Goal: Transaction & Acquisition: Purchase product/service

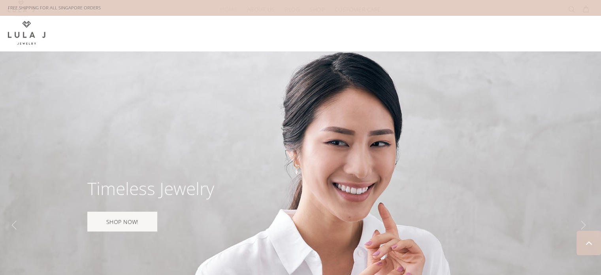
scroll to position [474, 0]
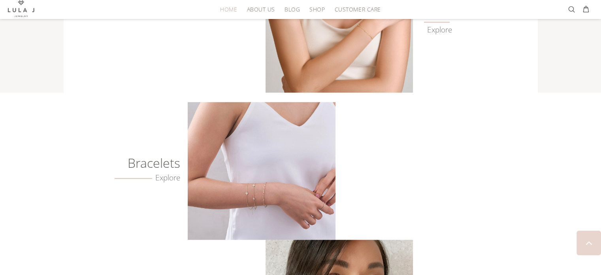
click at [259, 149] on img at bounding box center [261, 171] width 147 height 138
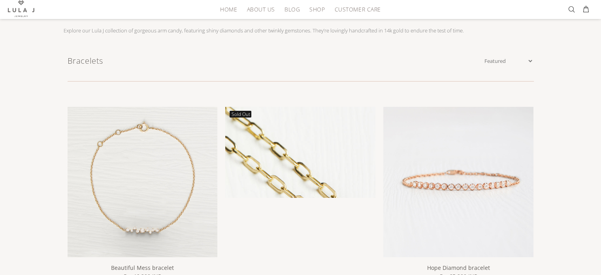
scroll to position [158, 0]
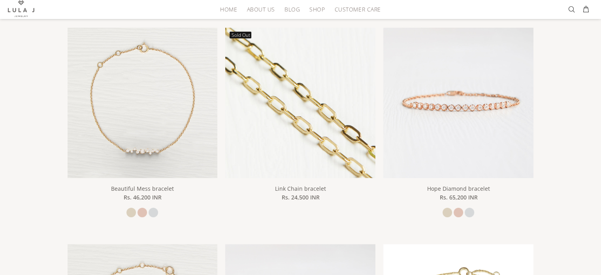
click at [310, 169] on img at bounding box center [300, 103] width 150 height 150
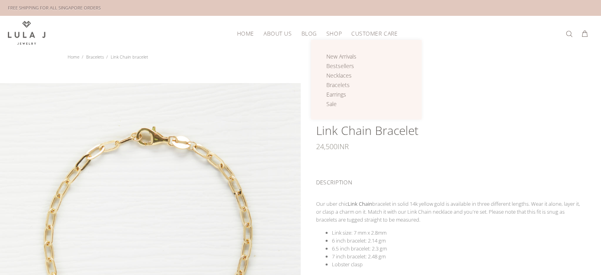
click at [332, 30] on span "Shop" at bounding box center [334, 33] width 15 height 6
click at [327, 31] on span "Shop" at bounding box center [334, 33] width 15 height 6
click at [342, 56] on span "New Arrivals" at bounding box center [342, 57] width 30 height 8
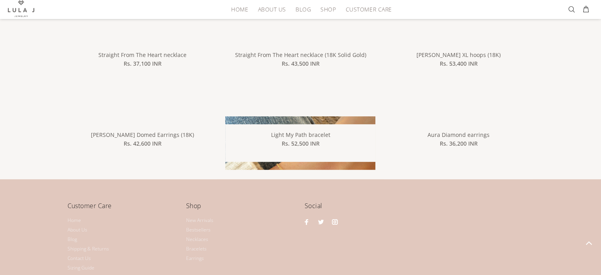
scroll to position [158, 0]
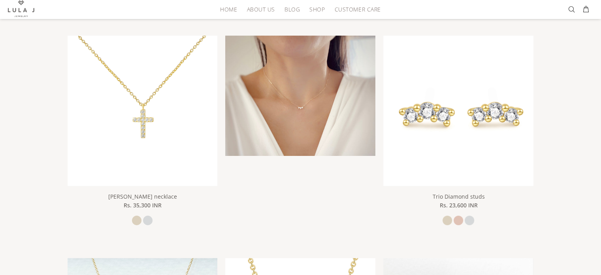
click at [313, 131] on img at bounding box center [300, 111] width 150 height 150
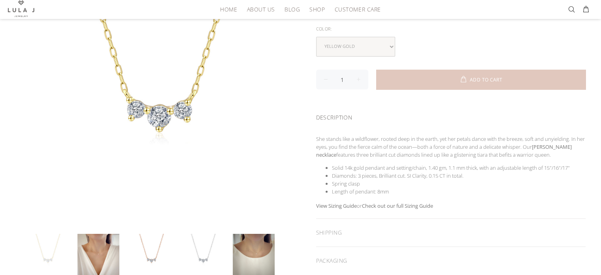
scroll to position [237, 0]
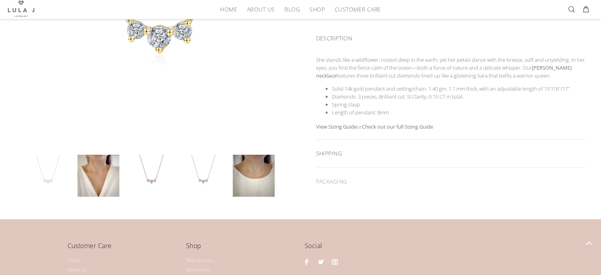
click at [324, 148] on div "SHIPPING" at bounding box center [451, 154] width 270 height 28
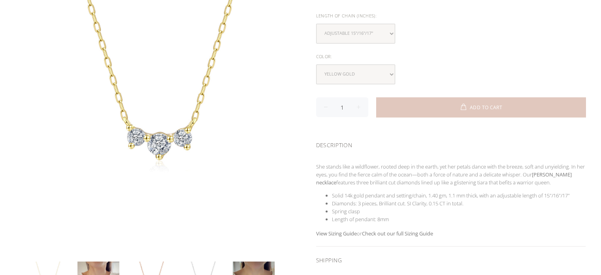
scroll to position [0, 0]
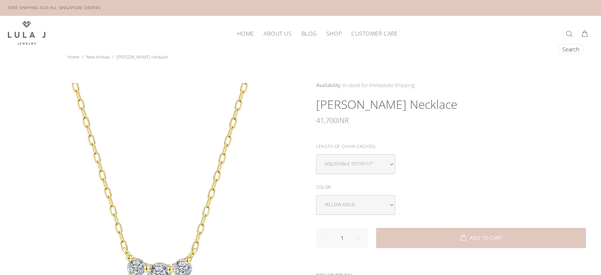
drag, startPoint x: 568, startPoint y: 32, endPoint x: 532, endPoint y: 38, distance: 36.1
click at [568, 31] on button at bounding box center [571, 34] width 11 height 13
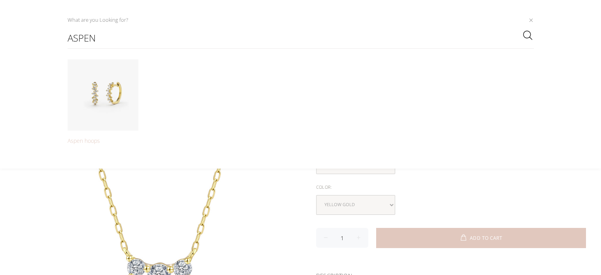
type input "aspen"
click at [123, 107] on img at bounding box center [103, 94] width 71 height 71
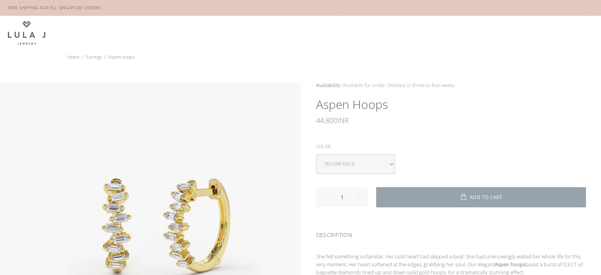
scroll to position [79, 0]
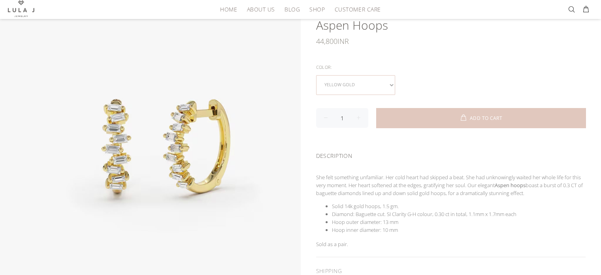
click at [390, 81] on select "yellow gold rose gold white gold" at bounding box center [355, 85] width 79 height 20
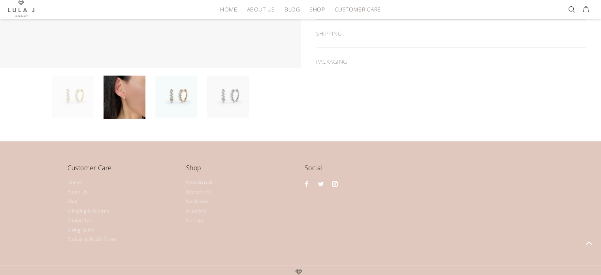
scroll to position [237, 0]
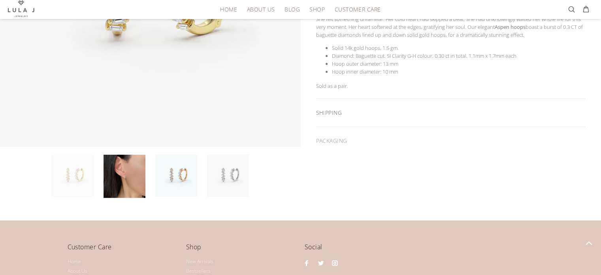
click at [343, 106] on div "SHIPPING" at bounding box center [451, 113] width 270 height 28
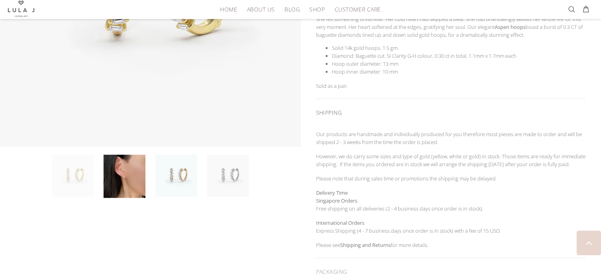
scroll to position [316, 0]
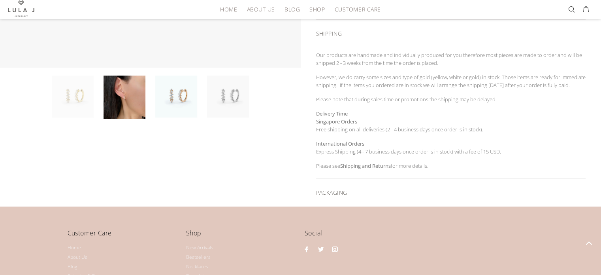
click at [336, 193] on div "PACKAGING" at bounding box center [451, 193] width 270 height 28
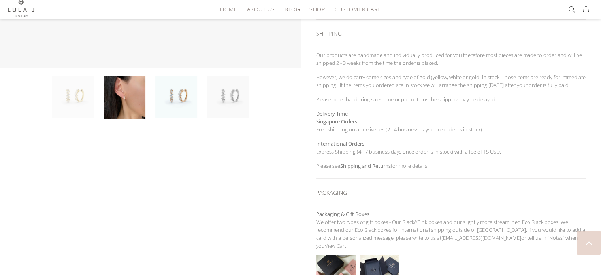
drag, startPoint x: 442, startPoint y: 174, endPoint x: 313, endPoint y: 49, distance: 178.6
click at [313, 49] on div "Availability: In stock for Immediate Shipping Many In stock for Immediate Shipp…" at bounding box center [451, 37] width 301 height 544
copy div "Our products are handmade and individually produced for you therefore most piec…"
drag, startPoint x: 358, startPoint y: 34, endPoint x: 313, endPoint y: 28, distance: 45.1
click at [313, 28] on div "Availability: In stock for Immediate Shipping Many In stock for Immediate Shipp…" at bounding box center [451, 37] width 301 height 544
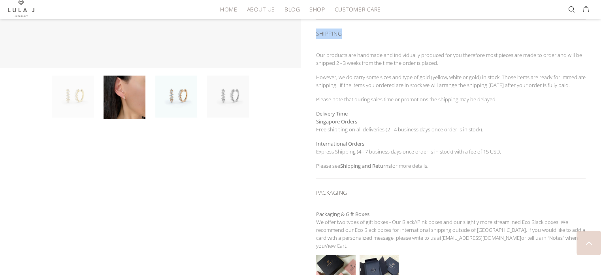
copy div "SHIPPING"
click at [370, 30] on div "SHIPPING" at bounding box center [451, 32] width 270 height 25
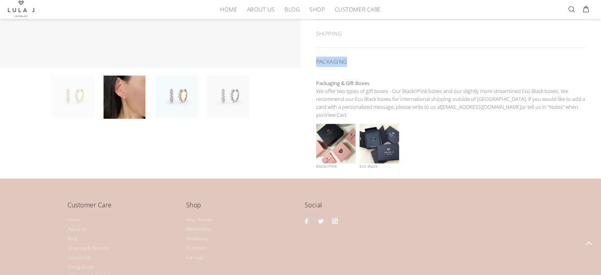
drag, startPoint x: 354, startPoint y: 59, endPoint x: 315, endPoint y: 58, distance: 39.2
copy div "PACKAGING"
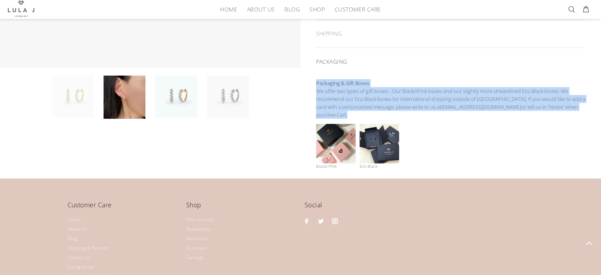
drag, startPoint x: 569, startPoint y: 105, endPoint x: 315, endPoint y: 77, distance: 256.1
copy p "Packaging & Gift Boxes We offer two types of gift boxes - Our Black//Pink boxes…"
click at [372, 83] on p "Packaging & Gift Boxes We offer two types of gift boxes - Our Black//Pink boxes…" at bounding box center [451, 99] width 270 height 40
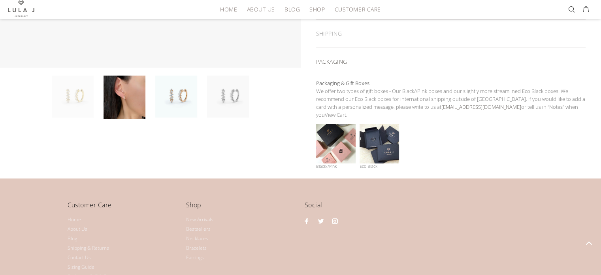
click at [450, 104] on link "[EMAIL_ADDRESS][DOMAIN_NAME]" at bounding box center [482, 106] width 80 height 7
click at [515, 67] on div "PACKAGING" at bounding box center [451, 60] width 270 height 25
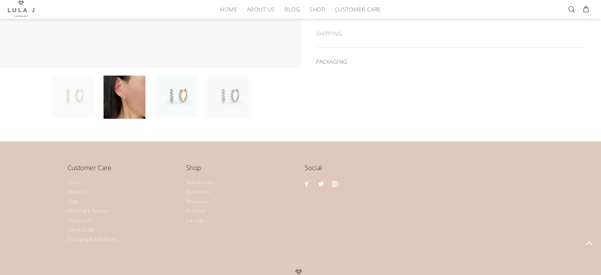
click at [447, 57] on div "PACKAGING" at bounding box center [451, 62] width 270 height 28
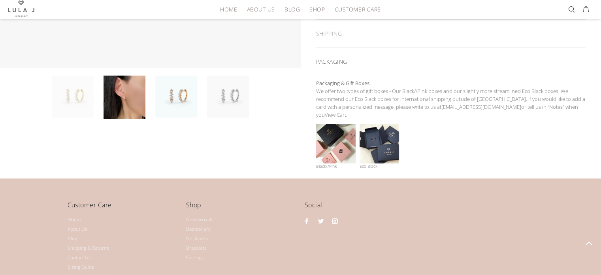
click at [510, 105] on p "Packaging & Gift Boxes We offer two types of gift boxes - Our Black//Pink boxes…" at bounding box center [451, 99] width 270 height 40
click at [346, 111] on link "View Cart" at bounding box center [335, 114] width 21 height 7
click at [338, 134] on img at bounding box center [336, 144] width 40 height 40
click at [331, 163] on p "Black//Pink" at bounding box center [337, 166] width 43 height 6
click at [376, 163] on p "Eco Black" at bounding box center [381, 166] width 43 height 6
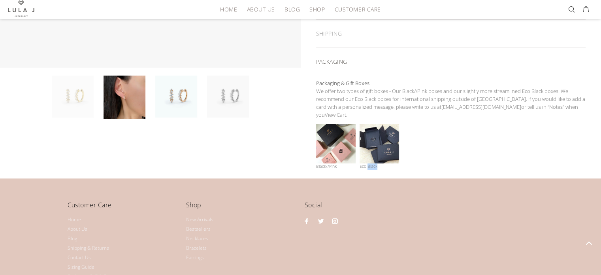
click at [376, 163] on p "Eco Black" at bounding box center [381, 166] width 43 height 6
click at [374, 143] on img at bounding box center [380, 144] width 40 height 40
click at [354, 134] on img at bounding box center [336, 144] width 40 height 40
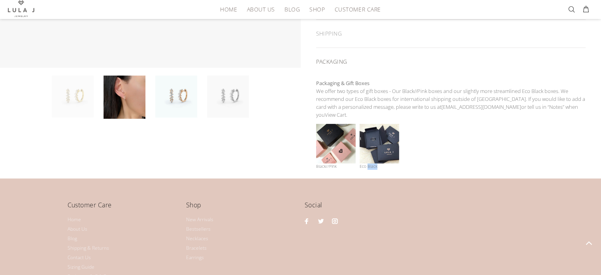
click at [395, 146] on img at bounding box center [380, 144] width 40 height 40
click at [381, 163] on p "Eco Black" at bounding box center [381, 166] width 43 height 6
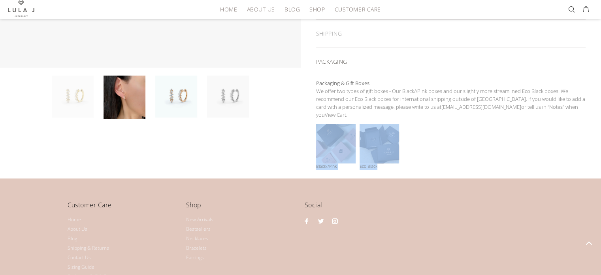
drag, startPoint x: 380, startPoint y: 157, endPoint x: 314, endPoint y: 125, distance: 73.7
copy div "Black//Pink Eco Black"
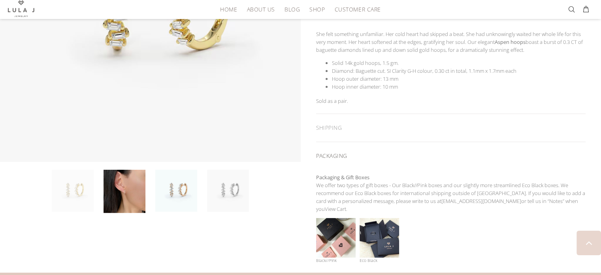
scroll to position [221, 0]
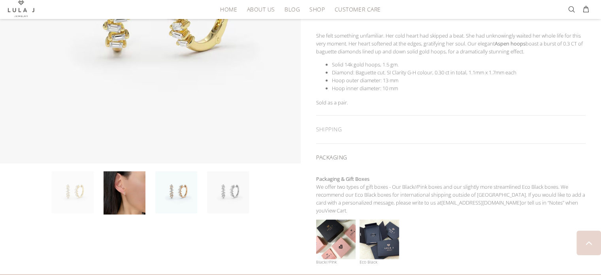
click at [383, 147] on div "PACKAGING" at bounding box center [451, 155] width 270 height 25
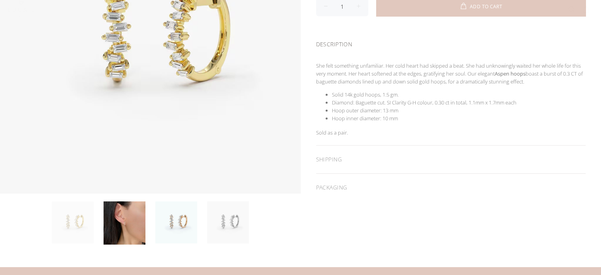
scroll to position [349, 0]
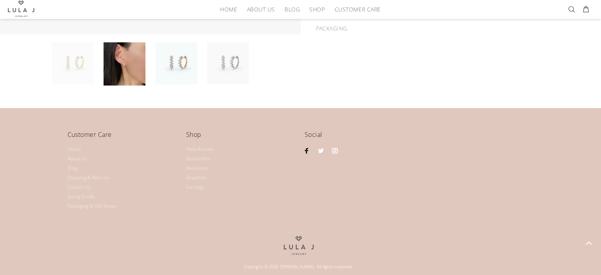
click at [305, 147] on link at bounding box center [307, 150] width 10 height 10
drag, startPoint x: 353, startPoint y: 263, endPoint x: 243, endPoint y: 266, distance: 110.7
click at [243, 266] on div "Copyright © 2020 [PERSON_NAME]. All rights reserved." at bounding box center [299, 264] width 463 height 19
copy div "Copyright © 2020 [PERSON_NAME]. All rights reserved."
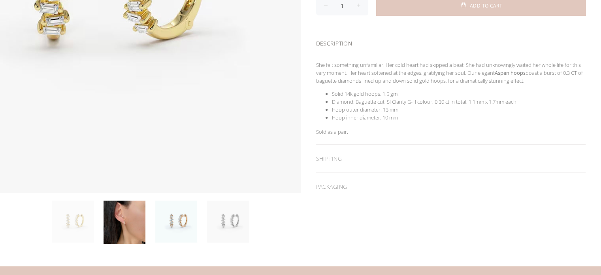
scroll to position [0, 0]
